Goal: Transaction & Acquisition: Purchase product/service

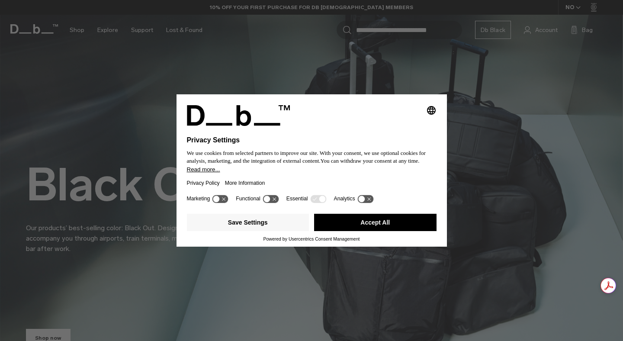
click at [229, 200] on icon at bounding box center [220, 198] width 17 height 9
click at [273, 202] on icon at bounding box center [271, 199] width 16 height 8
click at [384, 202] on div "Marketing Functional Essential Analytics" at bounding box center [312, 201] width 250 height 17
click at [365, 202] on icon at bounding box center [361, 199] width 6 height 6
click at [284, 206] on div "Marketing Functional Essential Analytics" at bounding box center [312, 201] width 250 height 17
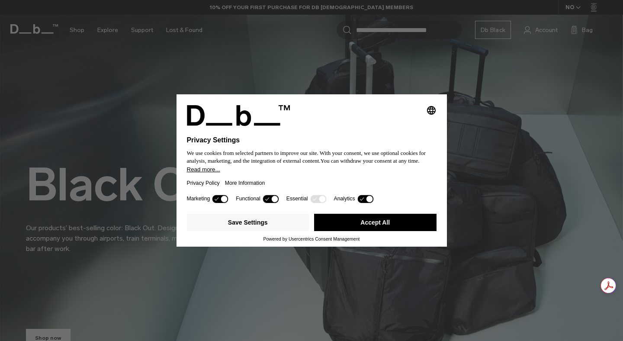
click at [264, 203] on div "Functional" at bounding box center [258, 199] width 44 height 9
click at [277, 203] on icon at bounding box center [275, 199] width 6 height 6
click at [217, 193] on link "Privacy Policy" at bounding box center [203, 183] width 33 height 20
click at [365, 201] on icon at bounding box center [366, 199] width 16 height 8
click at [220, 198] on icon at bounding box center [220, 198] width 17 height 9
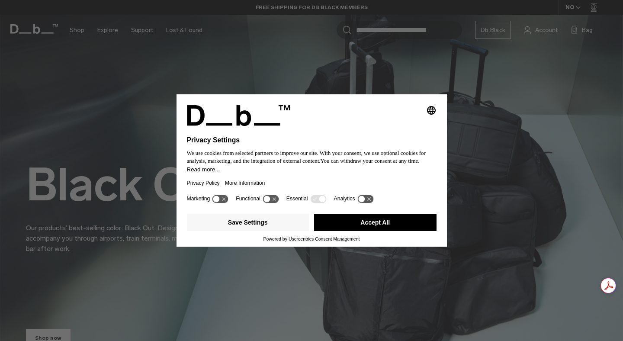
click at [353, 225] on button "Accept All" at bounding box center [375, 222] width 123 height 17
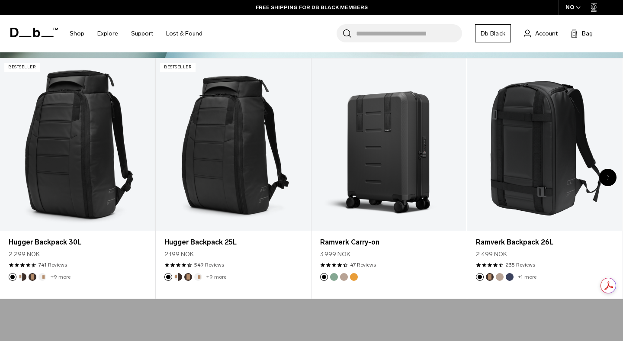
scroll to position [318, 0]
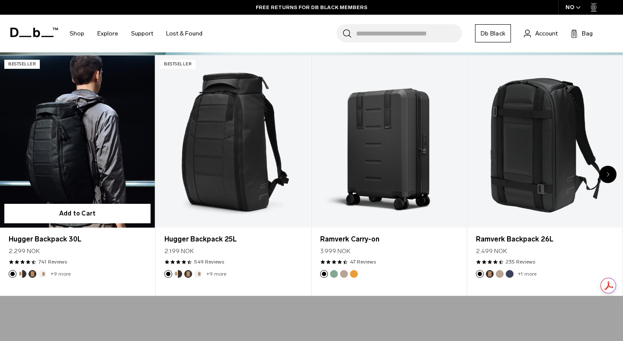
click at [83, 137] on link "Hugger Backpack 30L" at bounding box center [77, 141] width 155 height 172
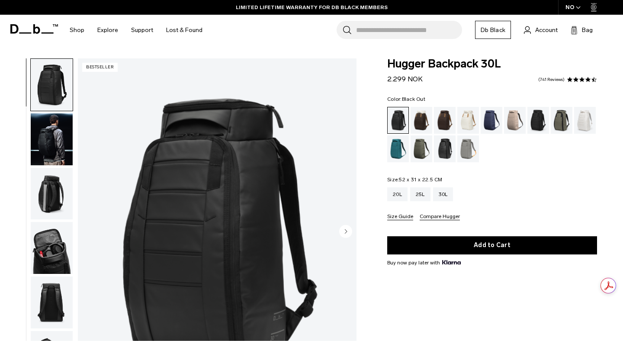
click at [414, 59] on span "Hugger Backpack 30L" at bounding box center [492, 63] width 210 height 11
copy div "Hugger Backpack 30L"
click at [469, 72] on div "Hugger Backpack 30L 2.299 NOK 4.6 star rating 741 Reviews" at bounding box center [492, 71] width 210 height 26
